Goal: Task Accomplishment & Management: Complete application form

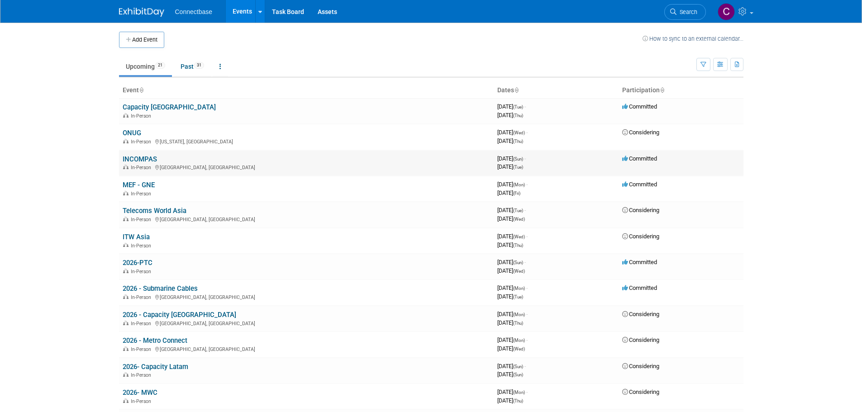
click at [153, 160] on link "INCOMPAS" at bounding box center [140, 159] width 34 height 8
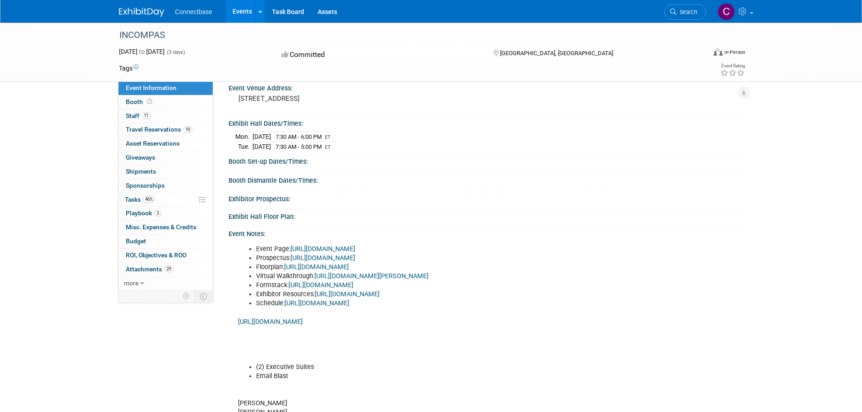
scroll to position [91, 0]
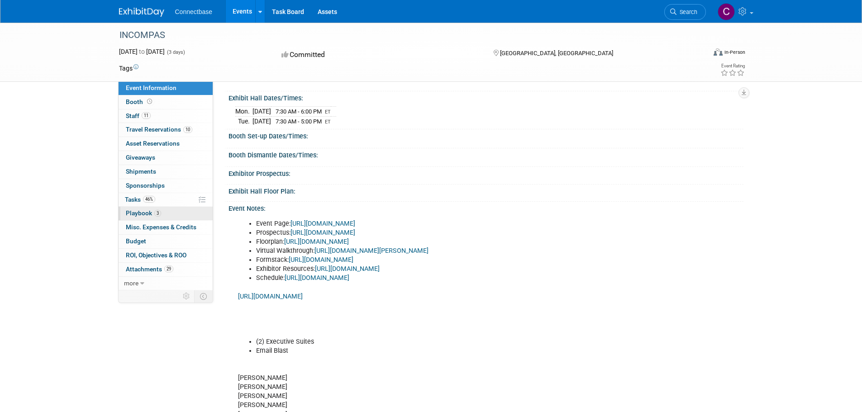
click at [144, 214] on span "Playbook 3" at bounding box center [143, 213] width 35 height 7
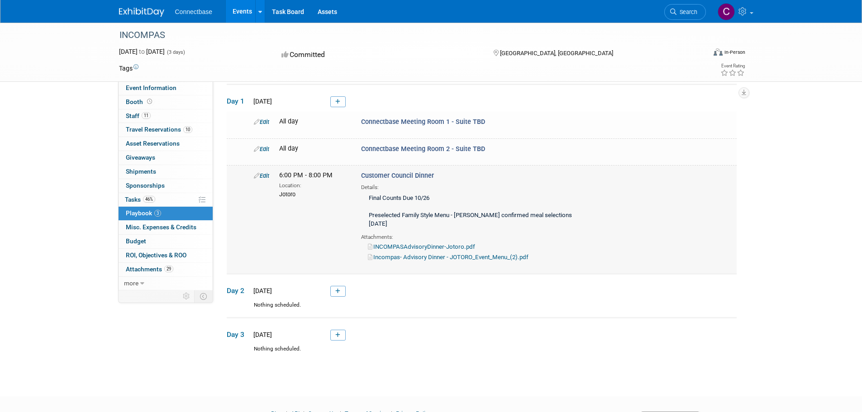
scroll to position [70, 0]
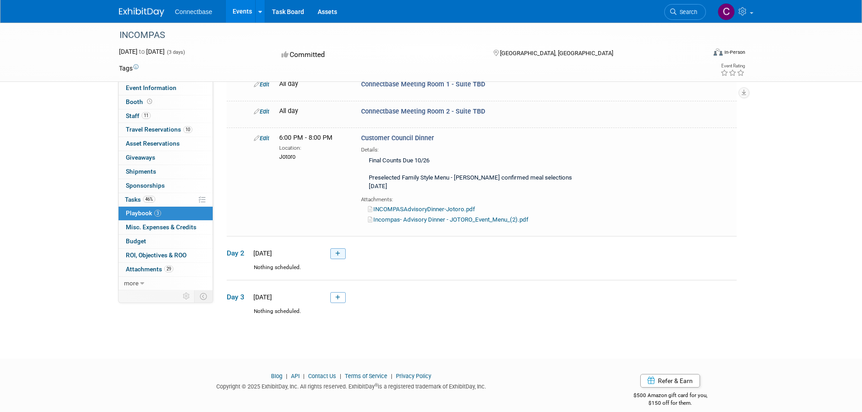
click at [335, 251] on icon at bounding box center [337, 253] width 5 height 5
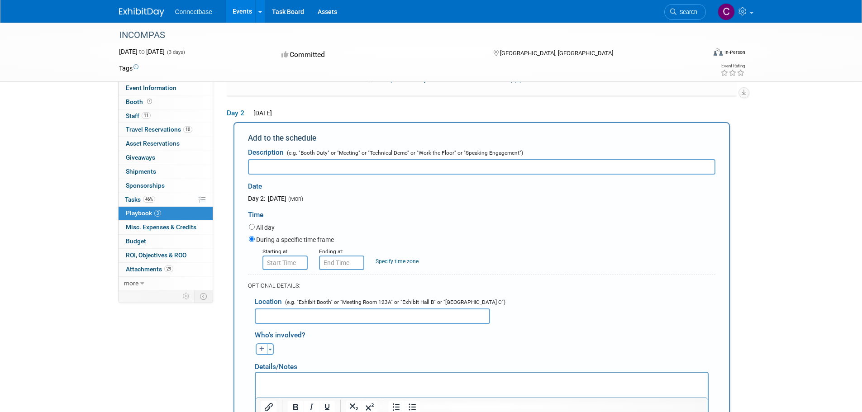
scroll to position [0, 0]
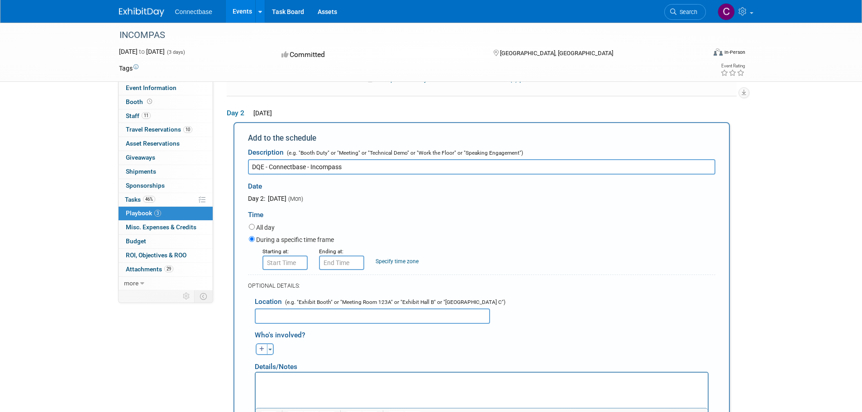
type input "DQE - Connectbase - Incompass"
click at [287, 256] on input "8:00 AM" at bounding box center [285, 263] width 45 height 14
click at [282, 317] on span at bounding box center [284, 325] width 16 height 16
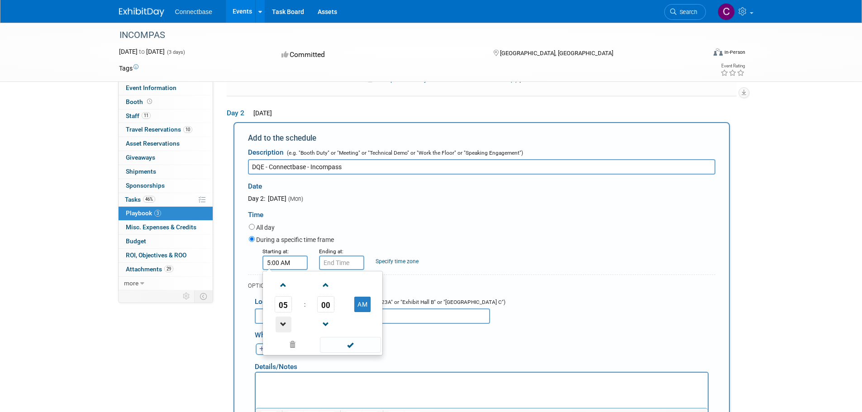
click at [282, 317] on span at bounding box center [284, 325] width 16 height 16
click at [285, 278] on span at bounding box center [284, 286] width 16 height 16
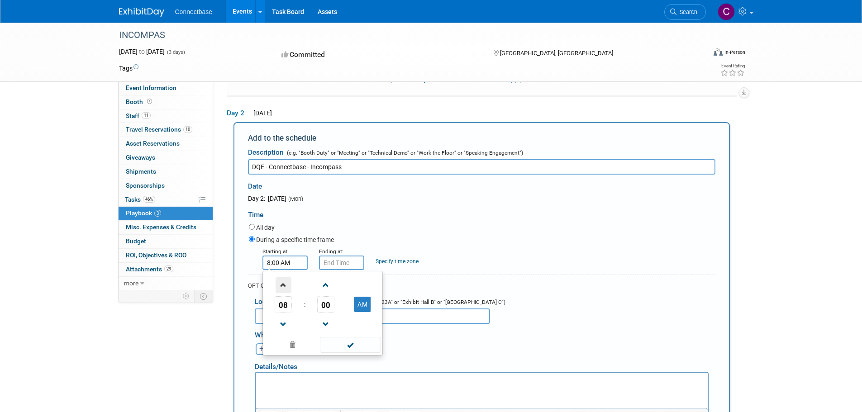
click at [285, 278] on span at bounding box center [284, 286] width 16 height 16
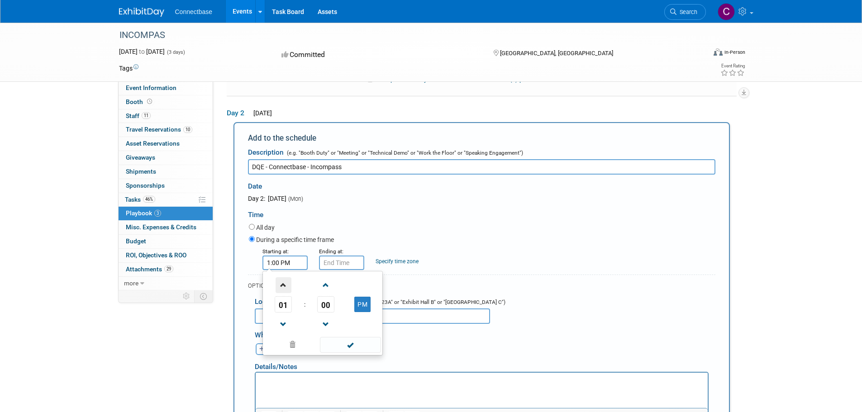
click at [285, 278] on span at bounding box center [284, 286] width 16 height 16
click at [329, 278] on span at bounding box center [326, 286] width 16 height 16
click at [328, 278] on span at bounding box center [326, 286] width 16 height 16
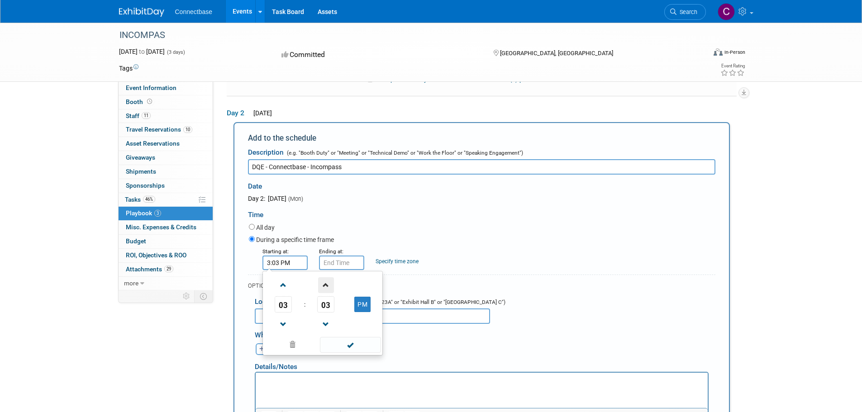
click at [328, 278] on span at bounding box center [326, 286] width 16 height 16
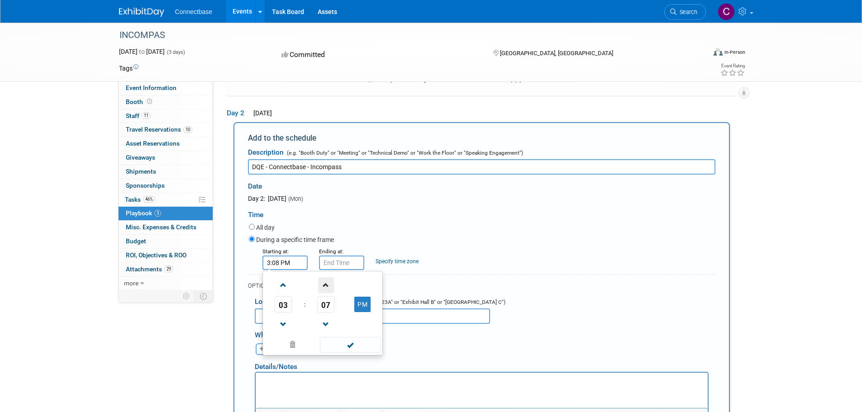
click at [328, 278] on span at bounding box center [326, 286] width 16 height 16
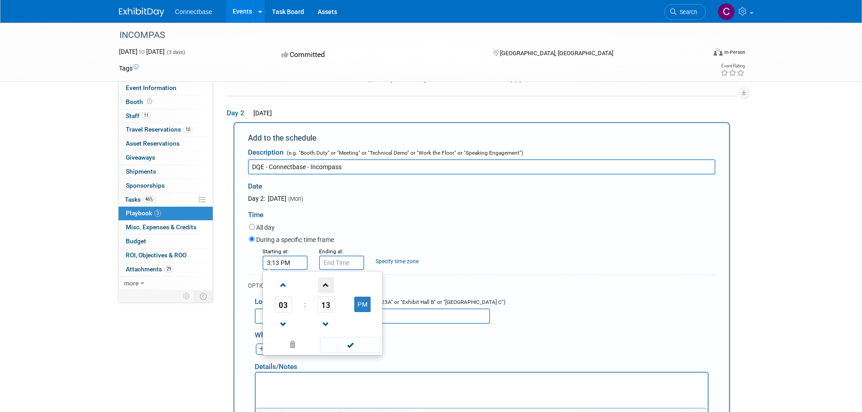
click at [328, 278] on span at bounding box center [326, 286] width 16 height 16
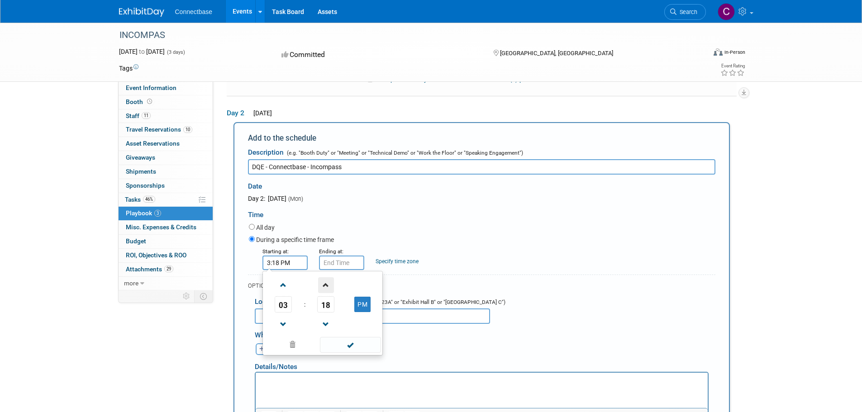
click at [328, 278] on span at bounding box center [326, 286] width 16 height 16
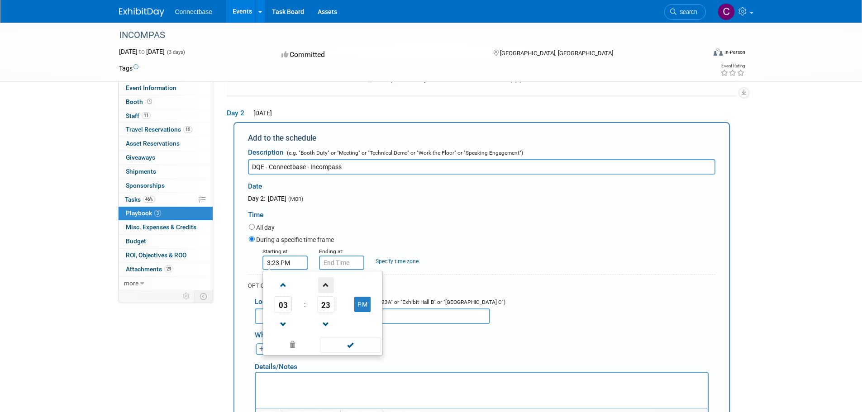
click at [328, 278] on span at bounding box center [326, 286] width 16 height 16
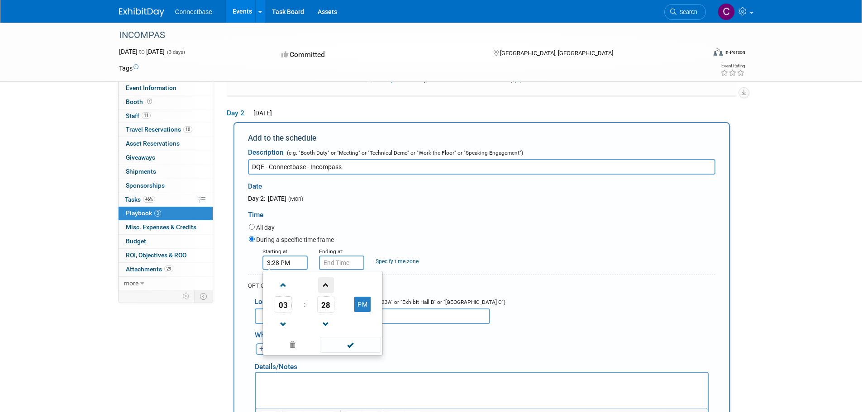
click at [327, 278] on span at bounding box center [326, 286] width 16 height 16
type input "3:30 PM"
click at [578, 282] on div "OPTIONAL DETAILS:" at bounding box center [482, 283] width 468 height 17
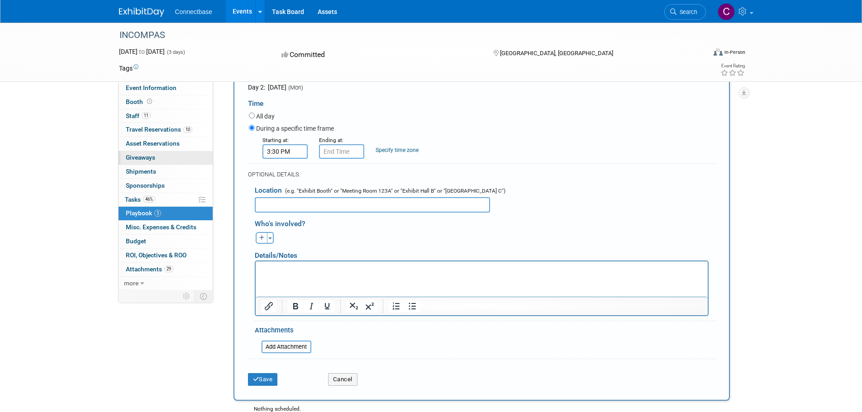
scroll to position [300, 0]
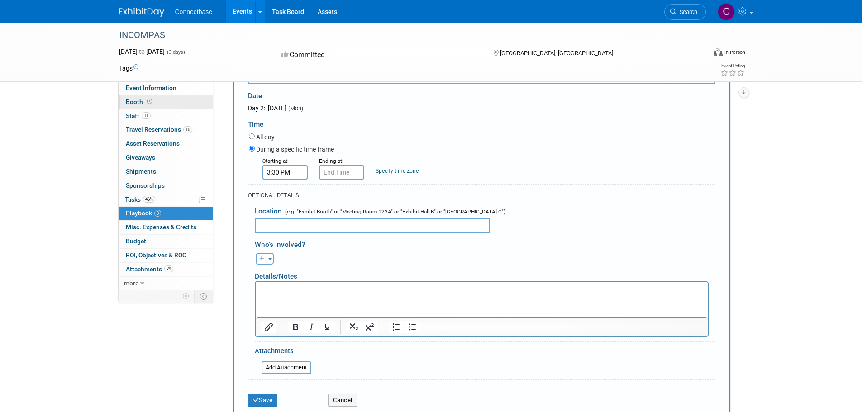
click at [137, 101] on span "Booth" at bounding box center [140, 101] width 28 height 7
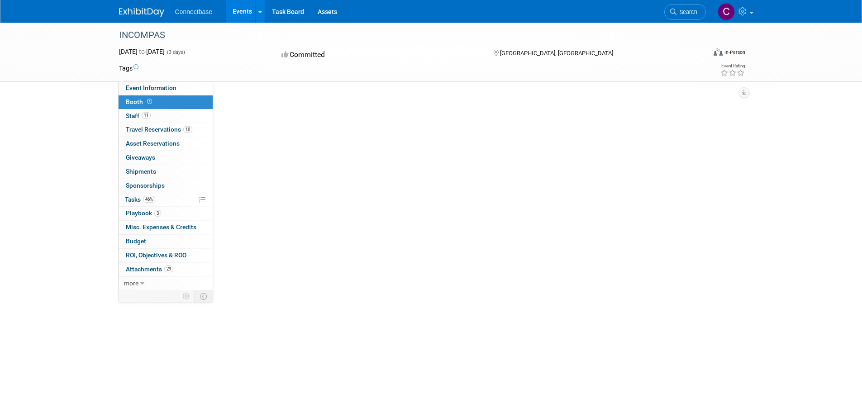
scroll to position [0, 0]
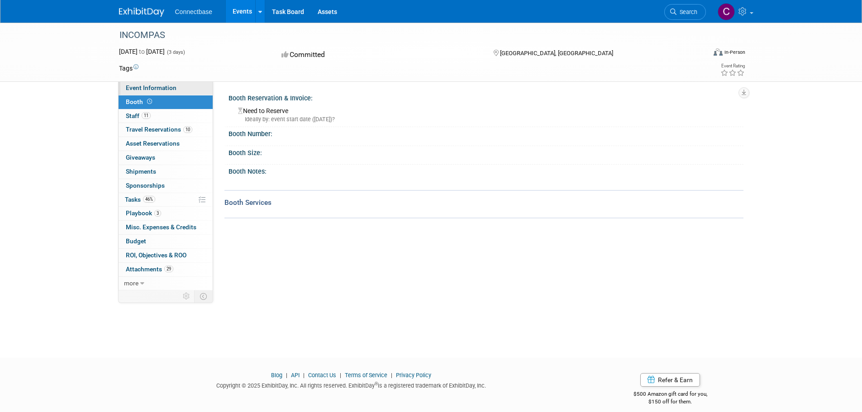
click at [147, 86] on span "Event Information" at bounding box center [151, 87] width 51 height 7
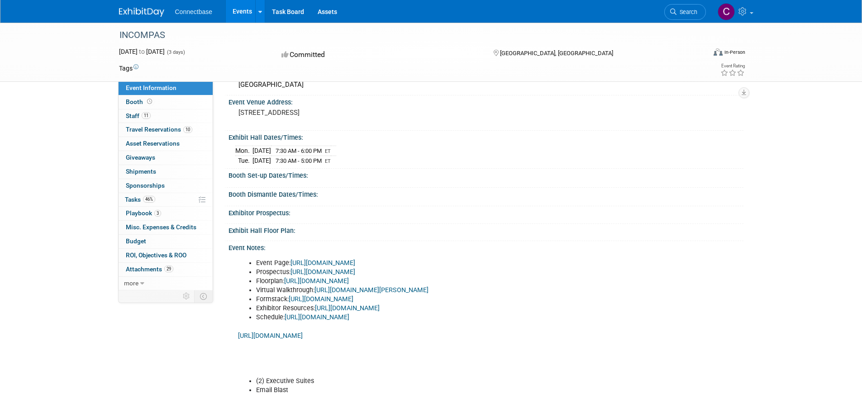
scroll to position [49, 0]
click at [143, 271] on span "Attachments 29" at bounding box center [150, 269] width 48 height 7
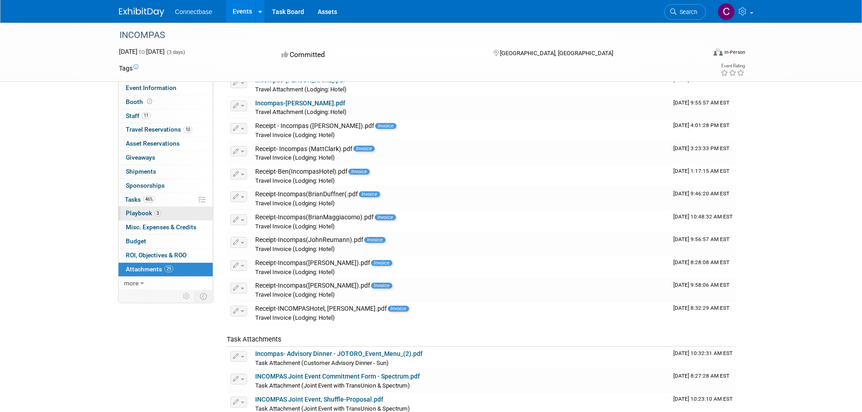
scroll to position [317, 0]
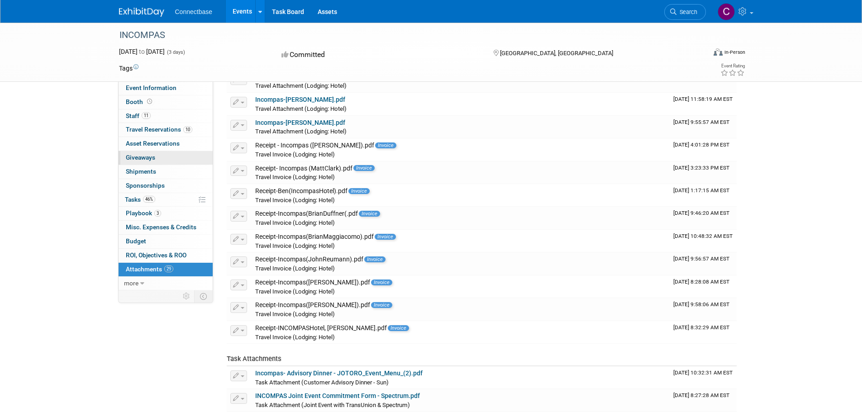
click at [139, 156] on span "Giveaways 0" at bounding box center [140, 157] width 29 height 7
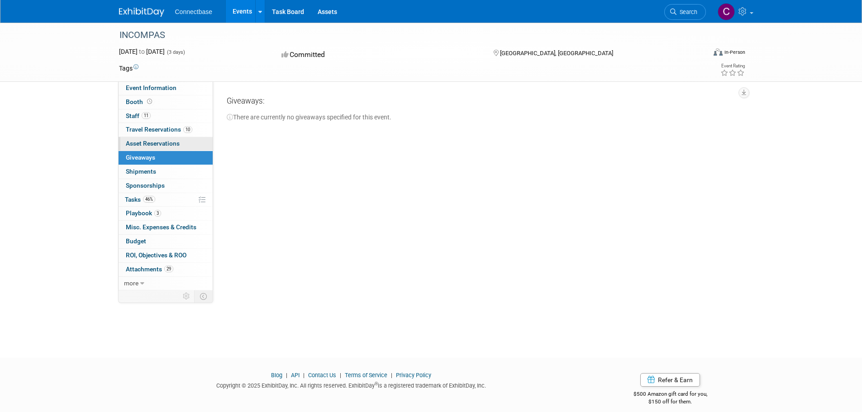
click at [147, 143] on span "Asset Reservations 0" at bounding box center [153, 143] width 54 height 7
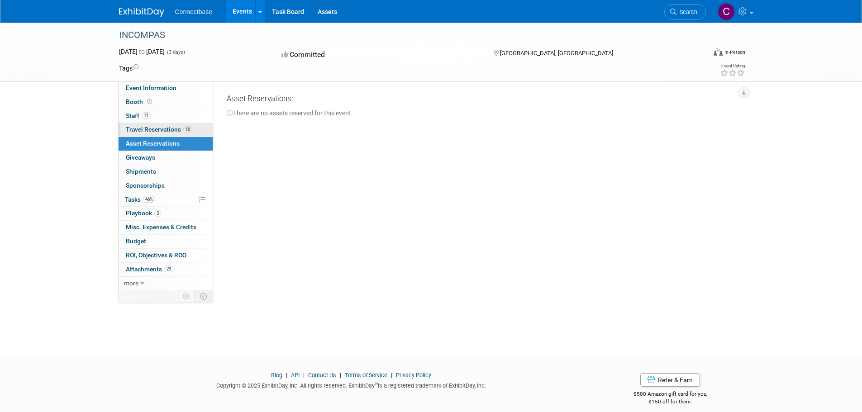
click at [142, 130] on span "Travel Reservations 10" at bounding box center [159, 129] width 67 height 7
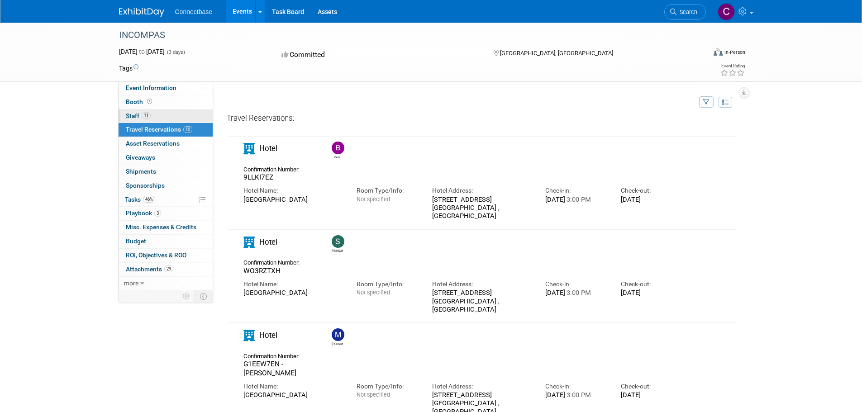
click at [138, 115] on span "Staff 11" at bounding box center [138, 115] width 25 height 7
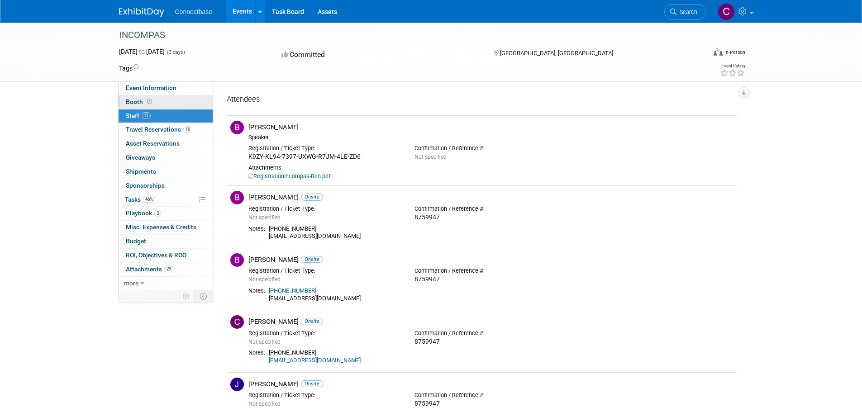
click at [140, 103] on span "Booth" at bounding box center [140, 101] width 28 height 7
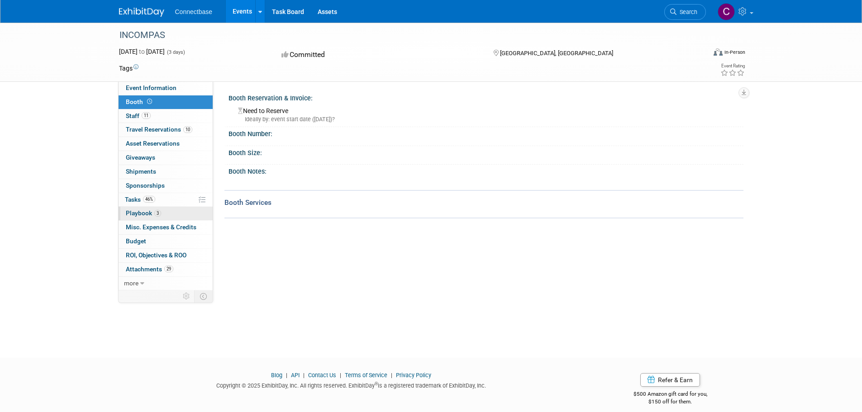
click at [141, 210] on span "Playbook 3" at bounding box center [143, 213] width 35 height 7
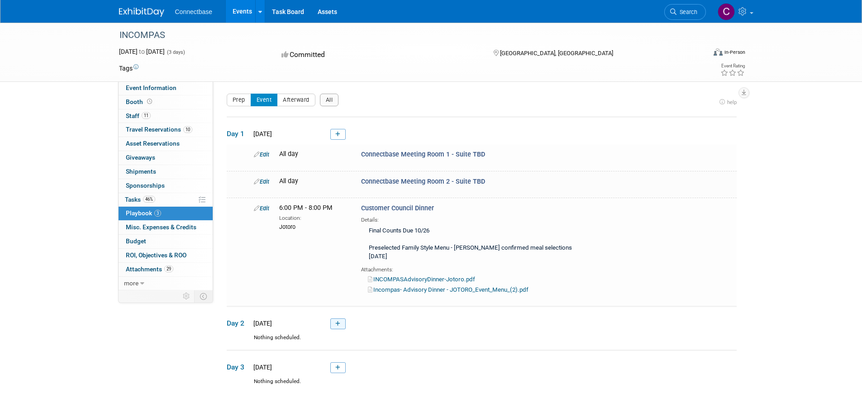
scroll to position [70, 0]
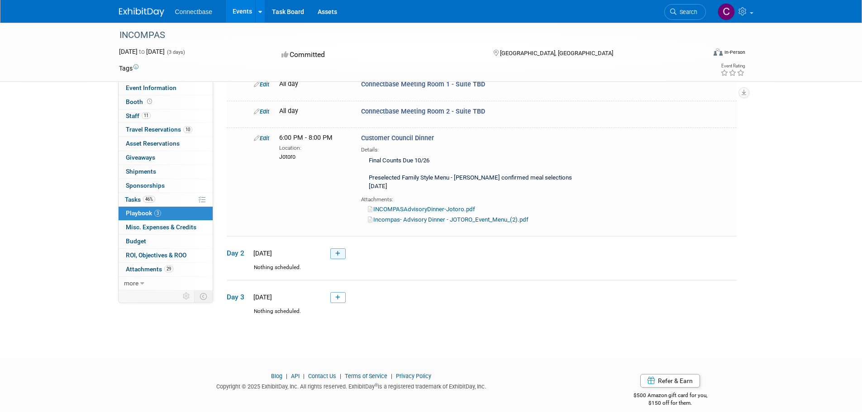
click at [340, 251] on icon at bounding box center [337, 253] width 5 height 5
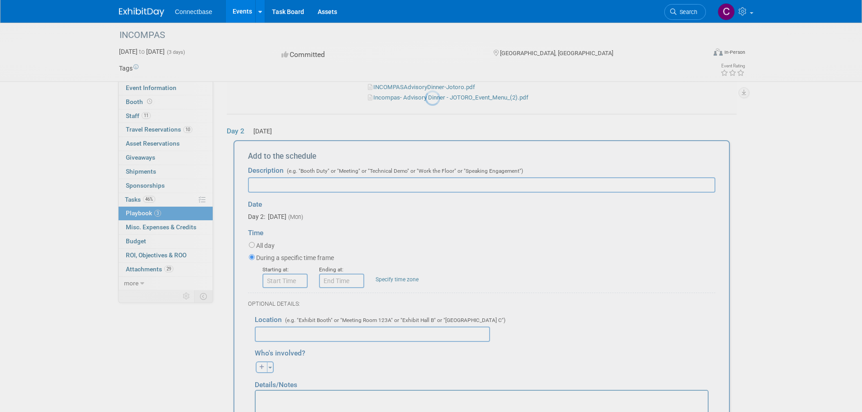
scroll to position [0, 0]
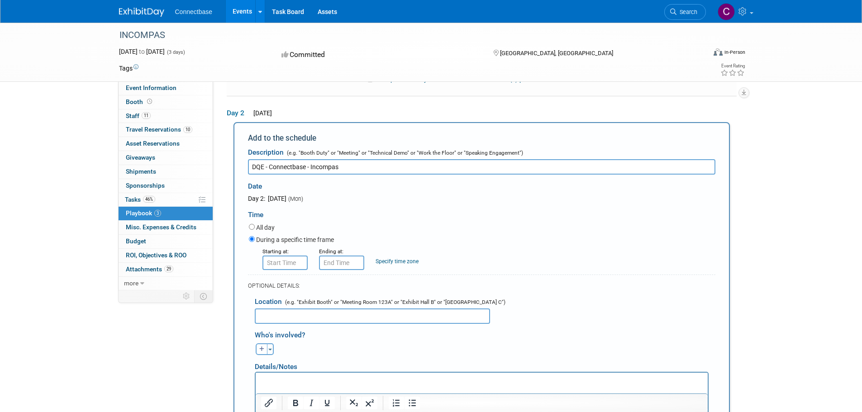
type input "DQE - Connectbase - Incompas"
click at [287, 256] on input "8:00 AM" at bounding box center [285, 263] width 45 height 14
drag, startPoint x: 296, startPoint y: 255, endPoint x: 253, endPoint y: 254, distance: 43.0
click at [253, 254] on div "Starting at: 8:00 AM 08 : 00 AM 12 01 02 03 04 05 06 07 08 09 10 11 00 05 10 15…" at bounding box center [482, 259] width 480 height 24
type input "3:30 AM"
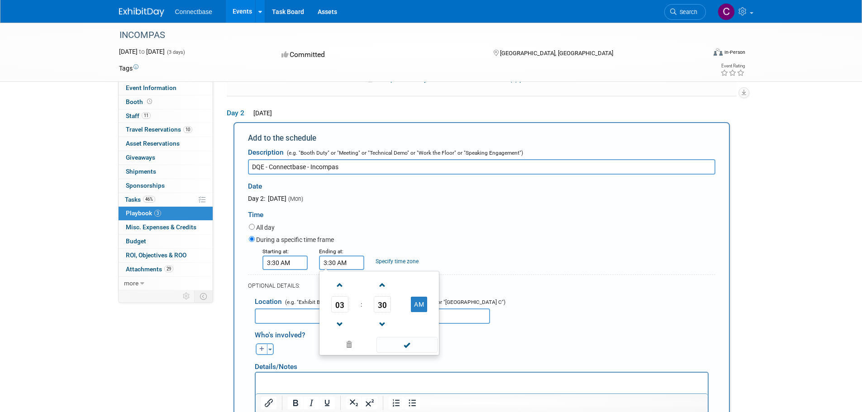
click at [340, 256] on input "3:30 AM" at bounding box center [341, 263] width 45 height 14
drag, startPoint x: 356, startPoint y: 254, endPoint x: 318, endPoint y: 255, distance: 37.6
click at [319, 256] on input "3:30 AM" at bounding box center [341, 263] width 45 height 14
click at [414, 297] on button "AM" at bounding box center [419, 304] width 16 height 15
click at [340, 278] on span at bounding box center [340, 286] width 16 height 16
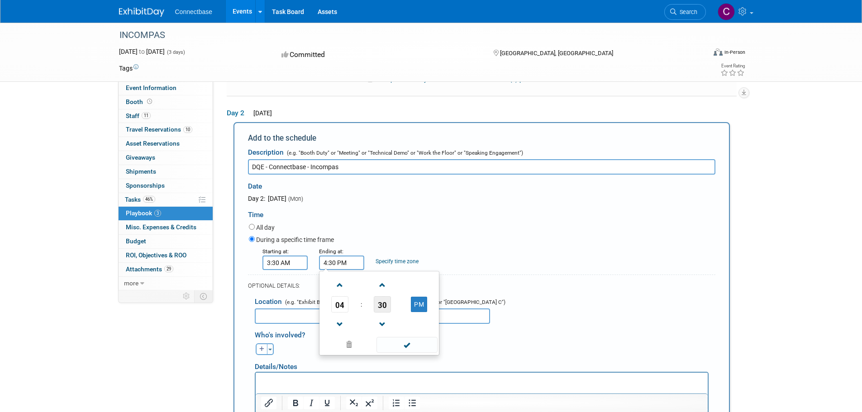
click at [384, 297] on span "30" at bounding box center [382, 305] width 17 height 16
click at [339, 279] on td "00" at bounding box center [335, 285] width 29 height 24
type input "4:00 PM"
click at [476, 249] on div "Starting at: 3:30 AM Ending at: 4:00 PM Specify time zone Time zone:" at bounding box center [482, 259] width 480 height 24
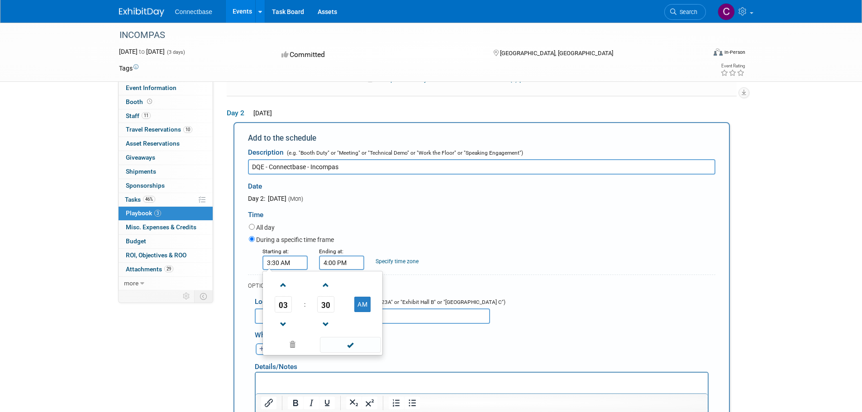
click at [294, 256] on input "3:30 AM" at bounding box center [285, 263] width 45 height 14
click at [362, 297] on button "AM" at bounding box center [362, 304] width 16 height 15
type input "3:30 PM"
click at [515, 275] on div "OPTIONAL DETAILS:" at bounding box center [482, 283] width 468 height 17
click at [305, 309] on input "text" at bounding box center [372, 316] width 235 height 15
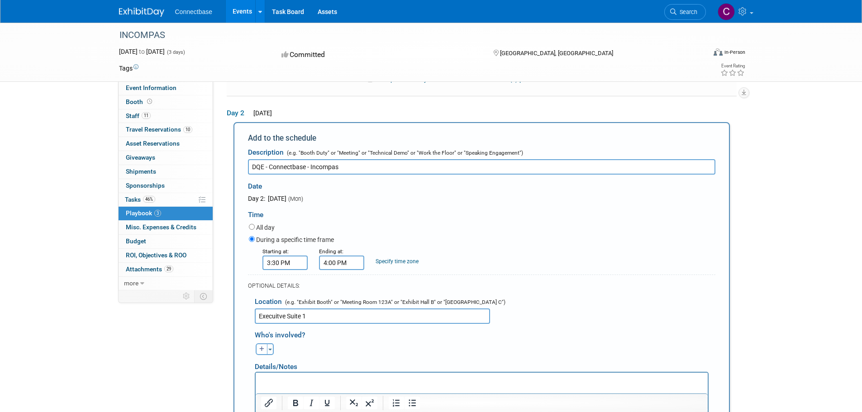
drag, startPoint x: 259, startPoint y: 306, endPoint x: 270, endPoint y: 310, distance: 10.9
click at [259, 309] on input "Execuitve Suite 1" at bounding box center [372, 316] width 235 height 15
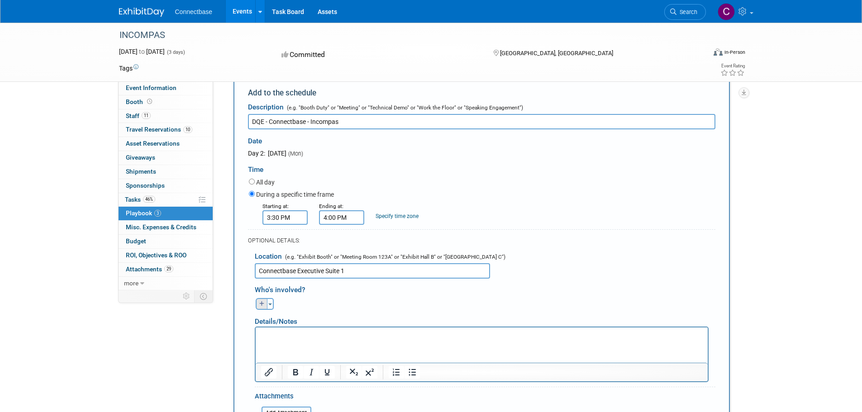
type input "Connectbase Executive Suite 1"
click at [263, 302] on icon "button" at bounding box center [261, 304] width 5 height 5
select select
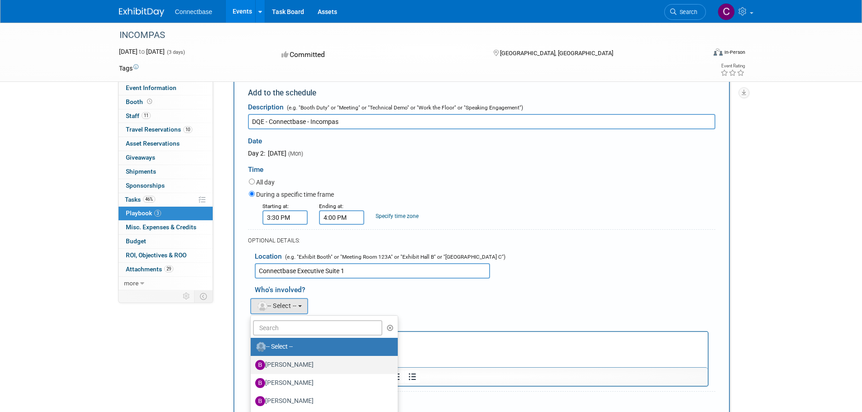
click at [292, 358] on label "Ben Edmond" at bounding box center [322, 365] width 134 height 14
click at [252, 361] on input "Ben Edmond" at bounding box center [249, 364] width 6 height 6
select select "5a309a58-1caa-4a1e-b031-5fcebf7888a3"
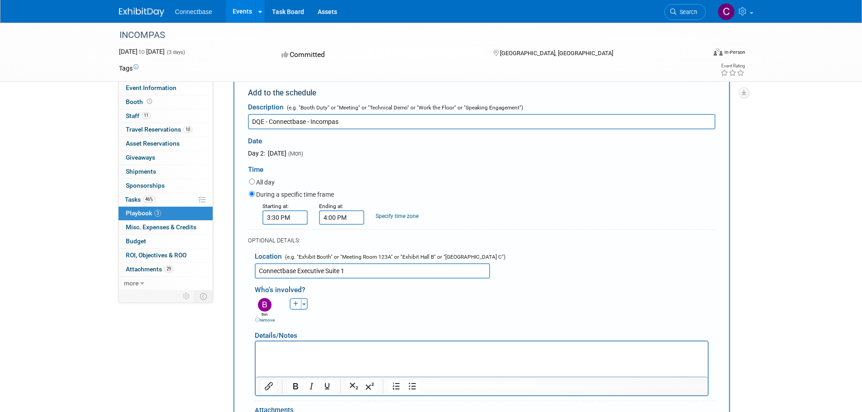
click at [292, 298] on button "button" at bounding box center [296, 304] width 12 height 12
select select
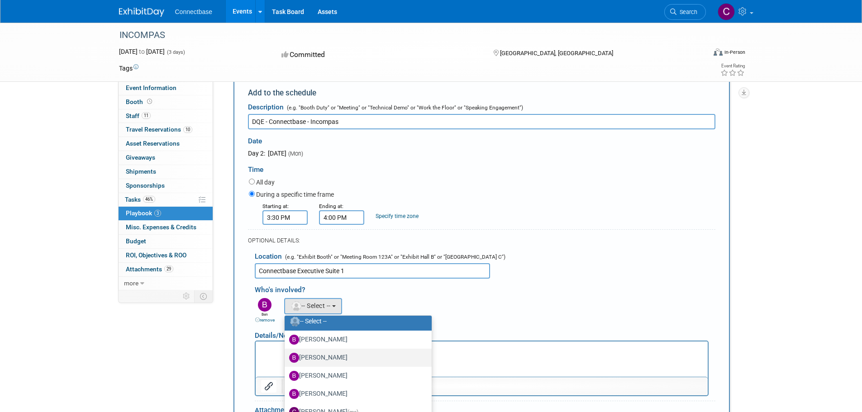
scroll to position [45, 0]
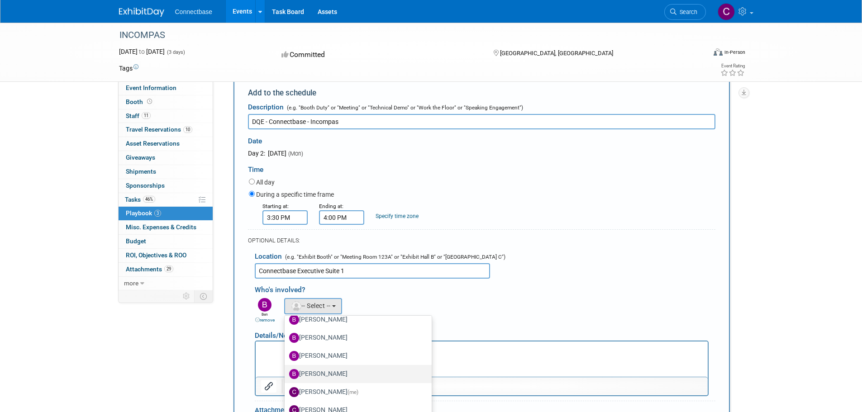
click at [331, 367] on label "Brian Maggiacomo" at bounding box center [356, 374] width 134 height 14
click at [286, 370] on input "Brian Maggiacomo" at bounding box center [283, 373] width 6 height 6
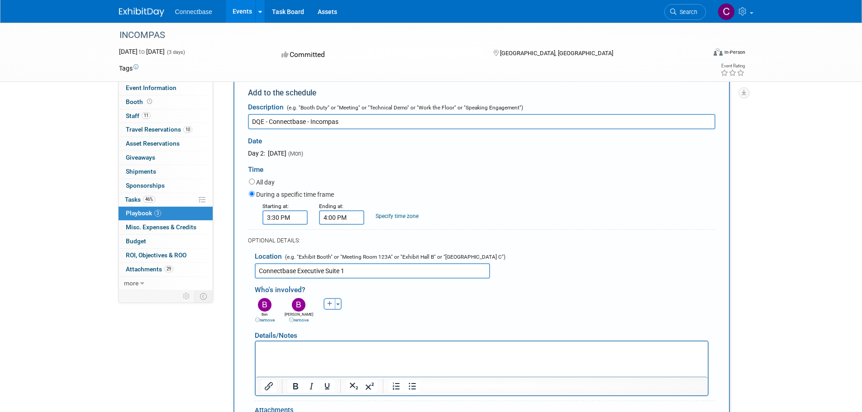
click at [558, 279] on div "Who's involved? Ben remove Brian remove Brian remove" at bounding box center [485, 301] width 461 height 45
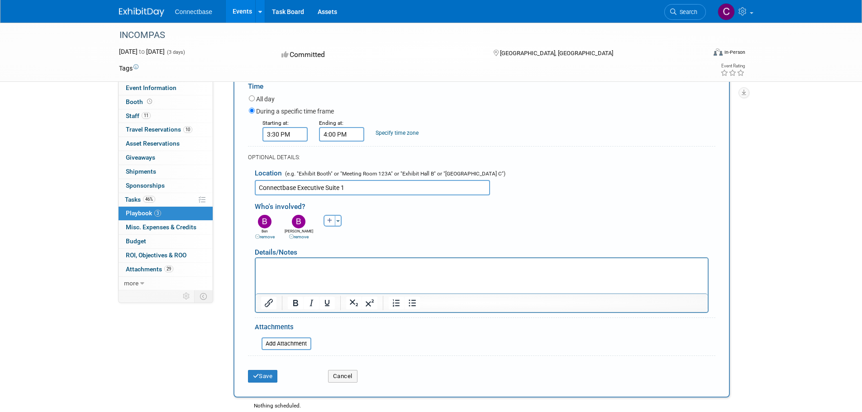
scroll to position [345, 0]
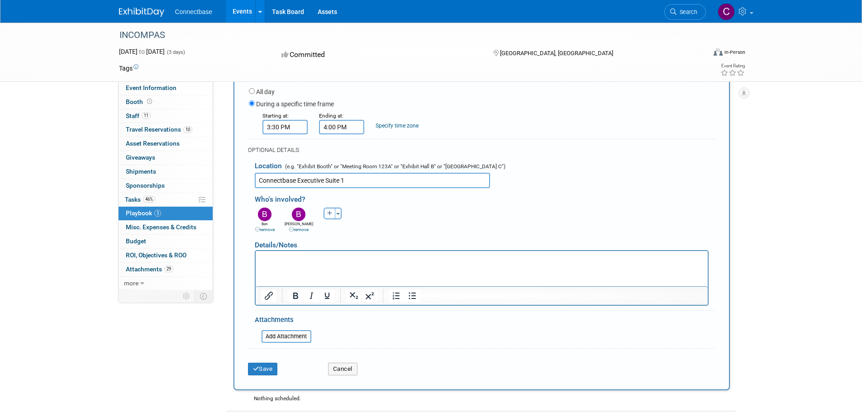
click at [290, 263] on html at bounding box center [481, 257] width 452 height 13
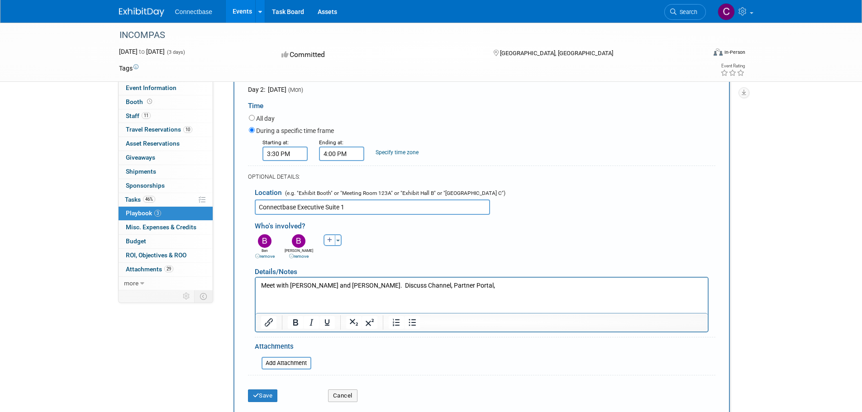
scroll to position [300, 0]
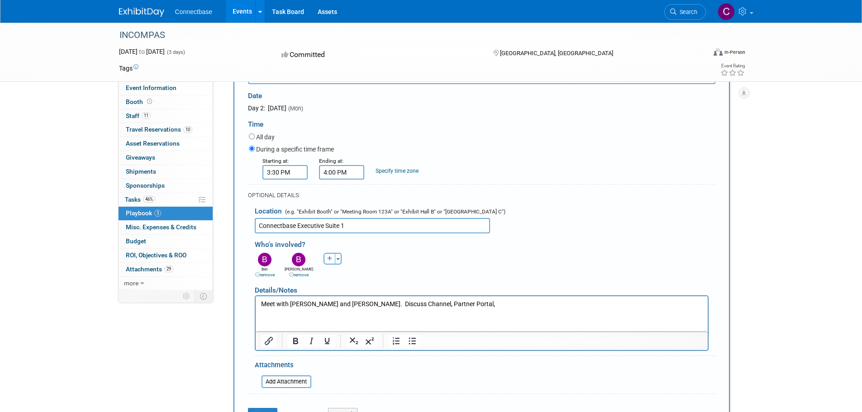
click at [466, 304] on p "Meet with Nikki Marsh and Bill Hagar. Discuss Channel, Partner Portal," at bounding box center [482, 304] width 442 height 9
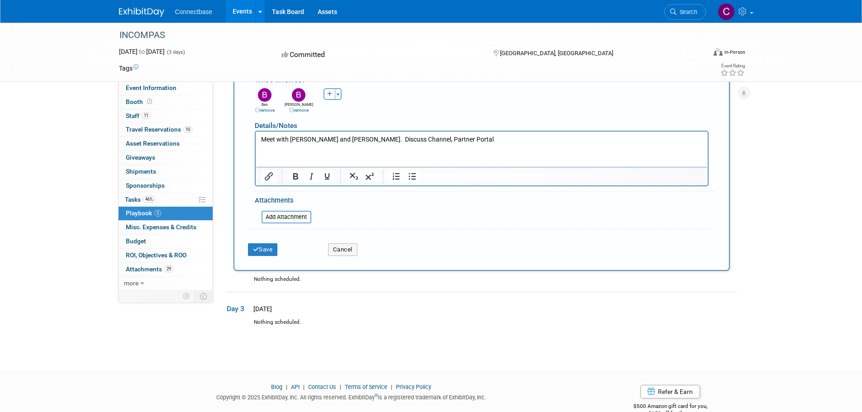
scroll to position [477, 0]
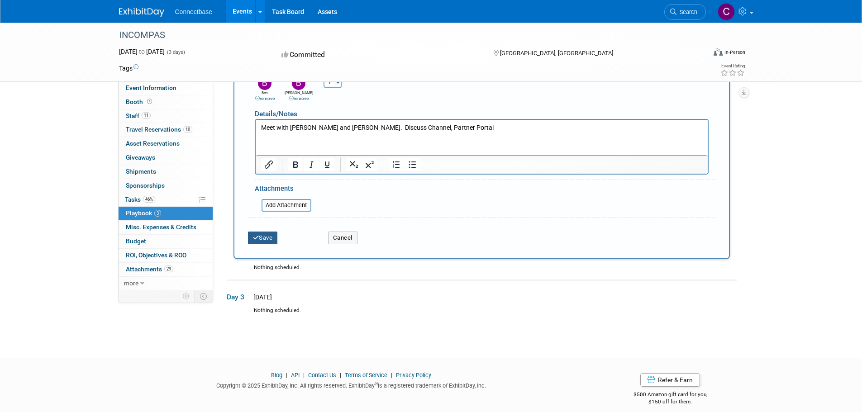
click at [263, 232] on button "Save" at bounding box center [263, 238] width 30 height 13
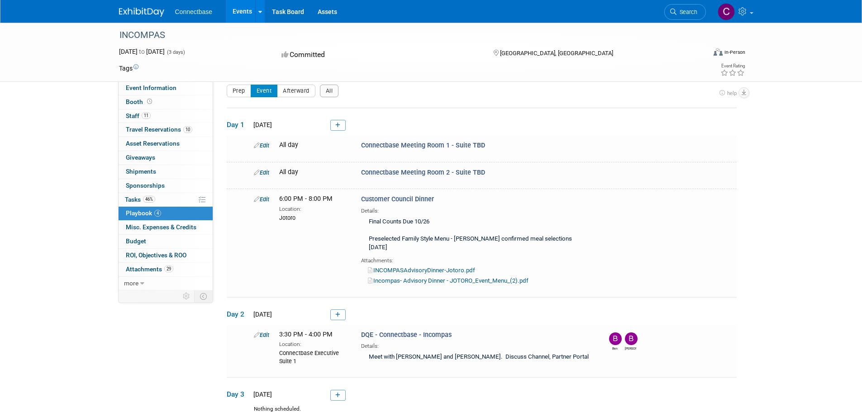
scroll to position [106, 0]
